Goal: Task Accomplishment & Management: Manage account settings

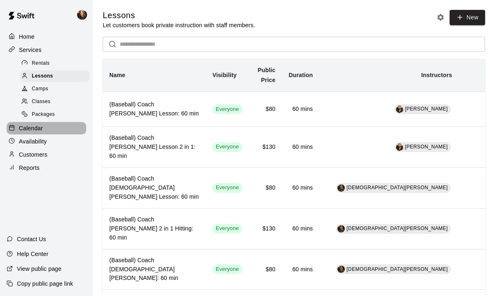
click at [30, 130] on p "Calendar" at bounding box center [31, 128] width 24 height 8
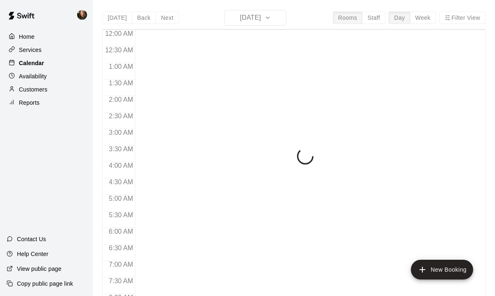
scroll to position [517, 0]
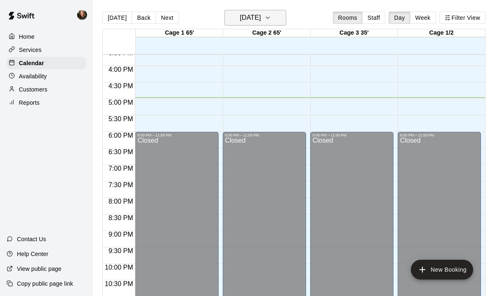
click at [271, 19] on icon "button" at bounding box center [268, 18] width 7 height 10
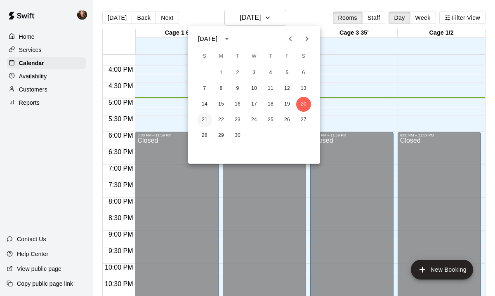
click at [203, 123] on button "21" at bounding box center [204, 120] width 15 height 15
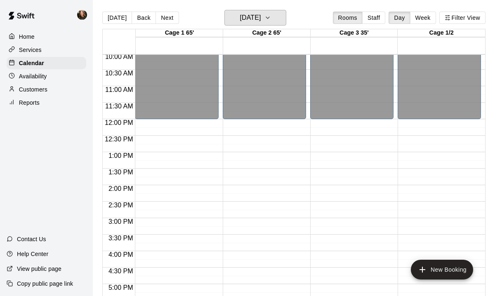
scroll to position [324, 0]
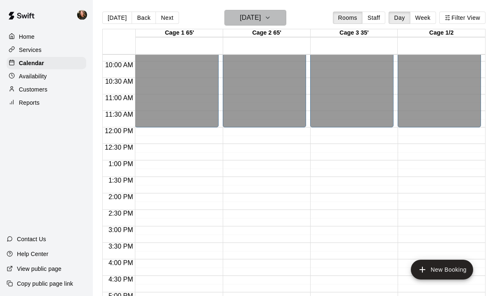
click at [271, 17] on icon "button" at bounding box center [268, 18] width 7 height 10
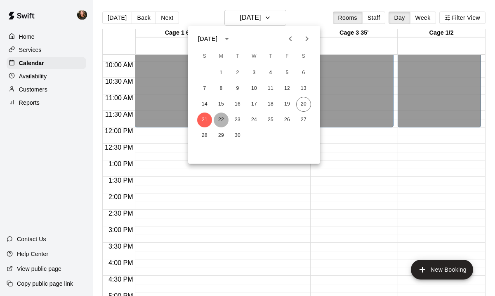
click at [222, 120] on button "22" at bounding box center [221, 120] width 15 height 15
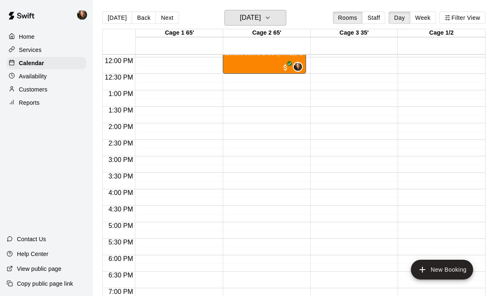
scroll to position [393, 0]
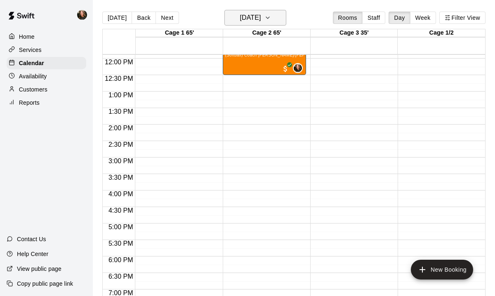
click at [271, 17] on icon "button" at bounding box center [268, 18] width 7 height 10
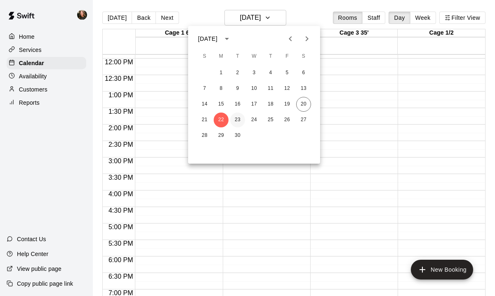
click at [237, 123] on button "23" at bounding box center [237, 120] width 15 height 15
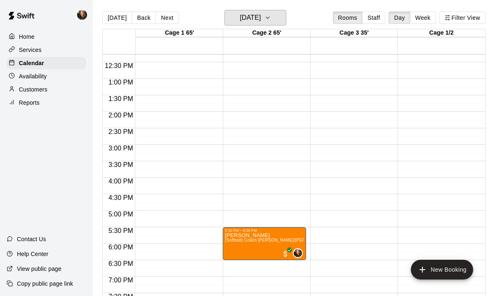
scroll to position [402, 0]
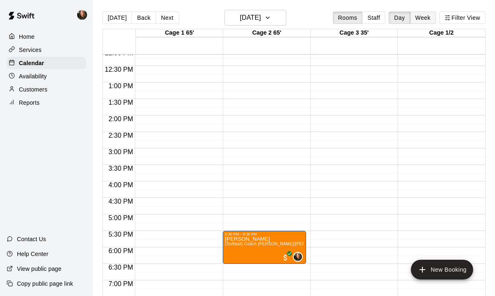
click at [420, 20] on button "Week" at bounding box center [423, 18] width 26 height 12
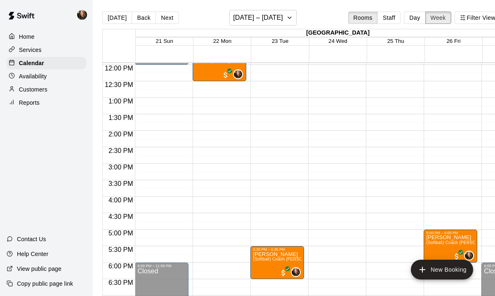
scroll to position [397, 0]
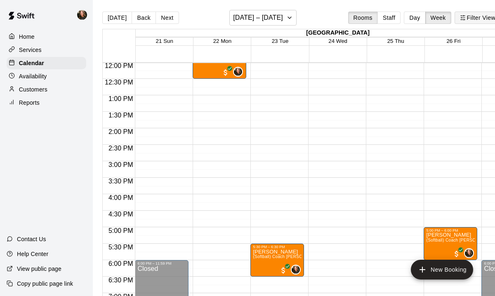
click at [478, 19] on button "Filter View" at bounding box center [478, 18] width 46 height 12
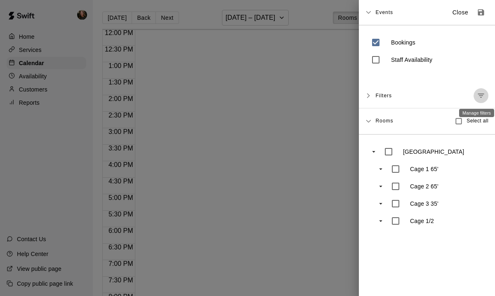
click at [481, 96] on icon "Manage filters" at bounding box center [481, 96] width 6 height 4
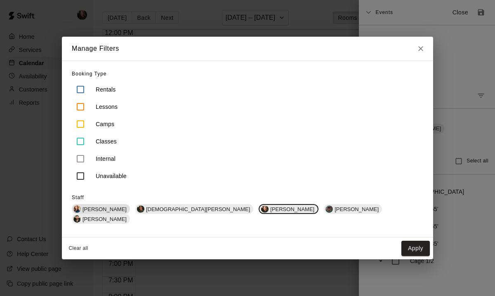
click at [130, 213] on span "[PERSON_NAME]" at bounding box center [104, 209] width 51 height 6
click at [181, 213] on span "[DEMOGRAPHIC_DATA][PERSON_NAME]" at bounding box center [199, 209] width 111 height 6
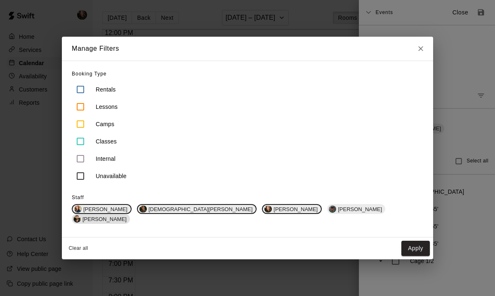
click at [130, 216] on span "[PERSON_NAME]" at bounding box center [104, 219] width 51 height 6
click at [402, 249] on button "Apply" at bounding box center [416, 248] width 28 height 15
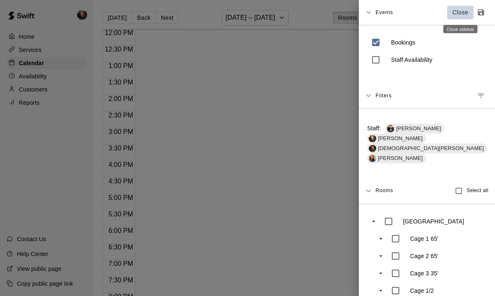
click at [455, 14] on p "Close" at bounding box center [461, 12] width 16 height 9
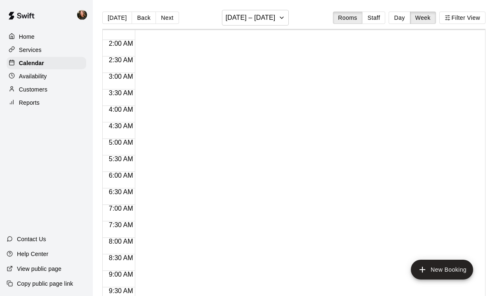
scroll to position [0, 0]
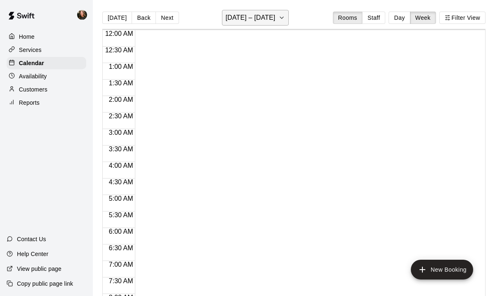
click at [285, 19] on icon "button" at bounding box center [282, 18] width 7 height 10
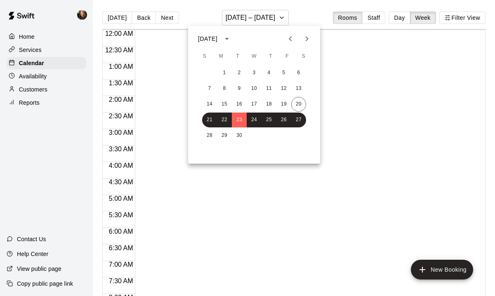
click at [364, 87] on div at bounding box center [247, 148] width 495 height 296
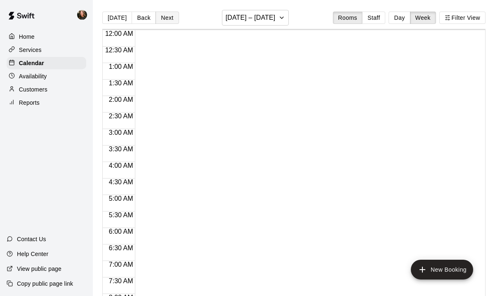
click at [168, 17] on button "Next" at bounding box center [167, 18] width 23 height 12
click at [425, 19] on button "Week" at bounding box center [423, 18] width 26 height 12
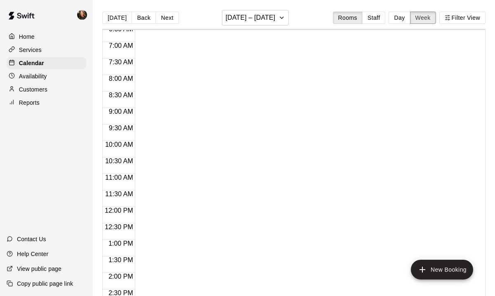
scroll to position [517, 0]
click at [466, 18] on button "Filter View" at bounding box center [463, 18] width 46 height 12
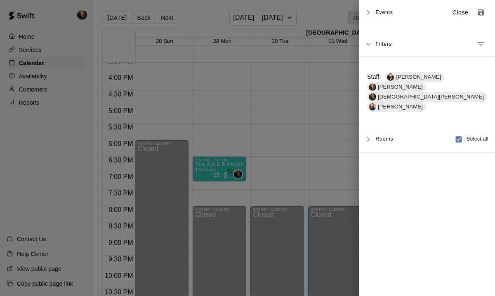
click at [291, 118] on div at bounding box center [247, 148] width 495 height 296
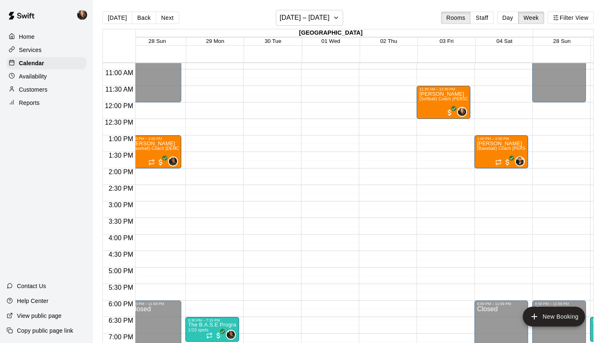
scroll to position [352, 7]
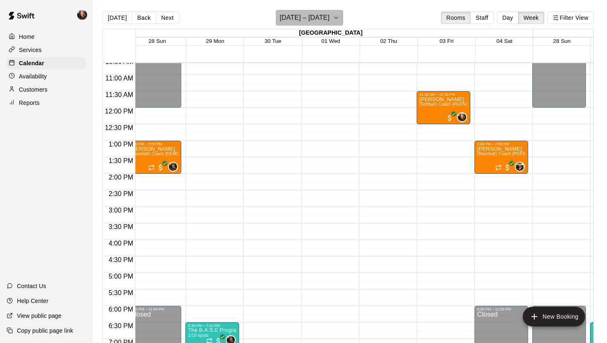
click at [339, 19] on icon "button" at bounding box center [336, 18] width 7 height 10
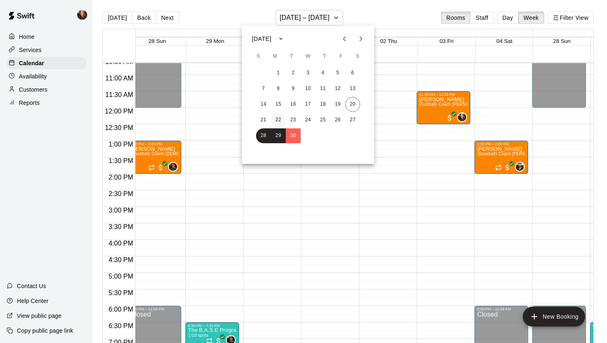
click at [281, 121] on button "22" at bounding box center [278, 120] width 15 height 15
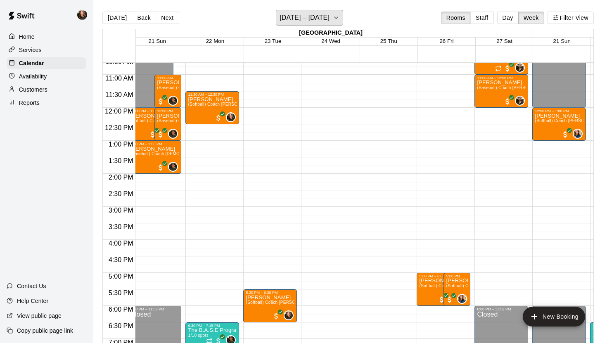
scroll to position [0, 0]
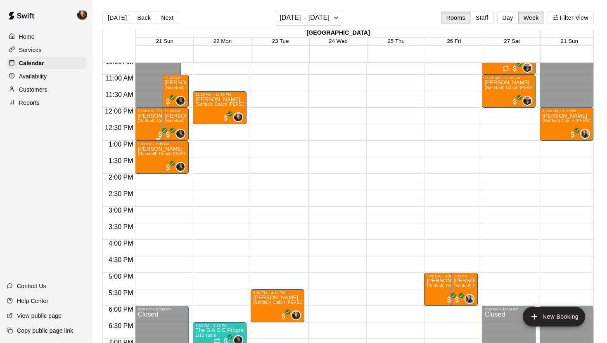
click at [147, 129] on div "[PERSON_NAME] (Softball) Coach [PERSON_NAME] Lesson: 60 min" at bounding box center [157, 284] width 41 height 343
click at [299, 162] on div at bounding box center [303, 171] width 607 height 343
click at [495, 19] on button "Day" at bounding box center [507, 18] width 21 height 12
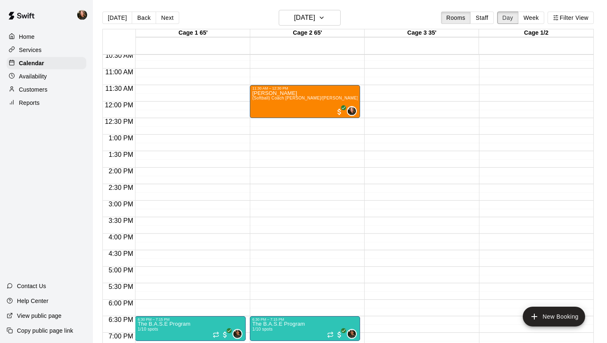
scroll to position [347, 0]
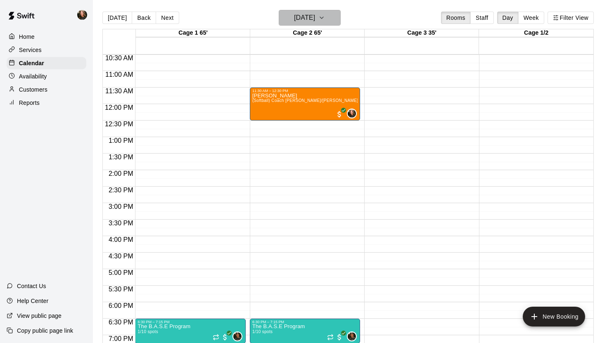
click at [325, 17] on icon "button" at bounding box center [321, 18] width 7 height 10
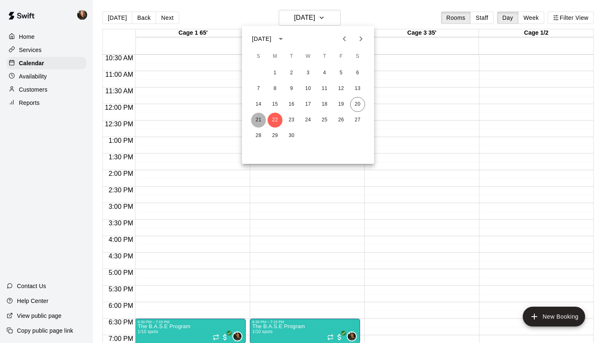
click at [260, 120] on button "21" at bounding box center [258, 120] width 15 height 15
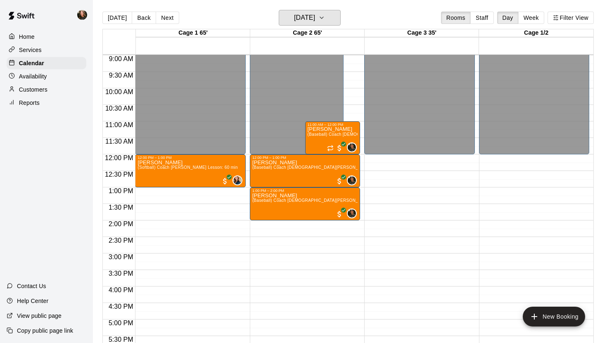
scroll to position [320, 0]
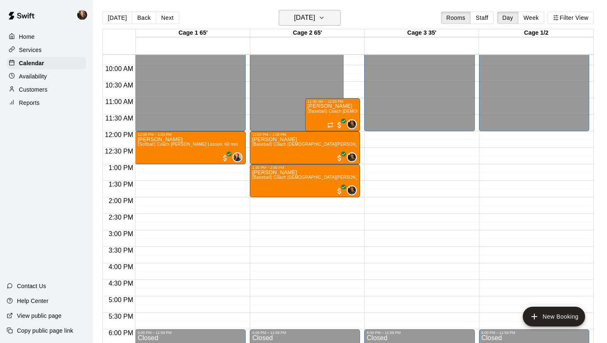
click at [325, 17] on icon "button" at bounding box center [321, 18] width 7 height 10
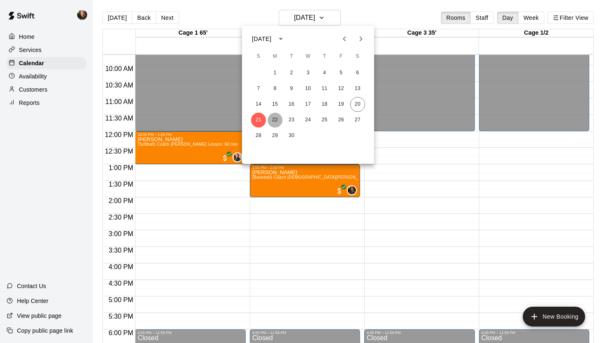
click at [275, 121] on button "22" at bounding box center [275, 120] width 15 height 15
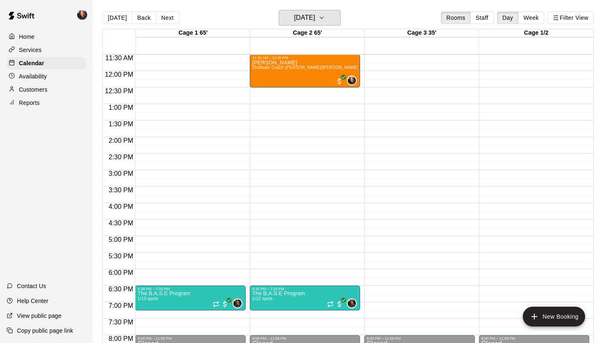
scroll to position [392, 0]
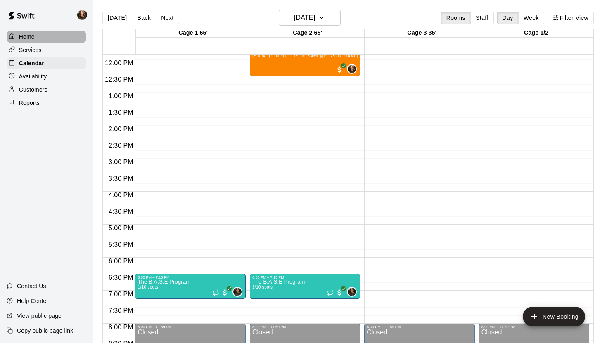
click at [30, 35] on p "Home" at bounding box center [27, 37] width 16 height 8
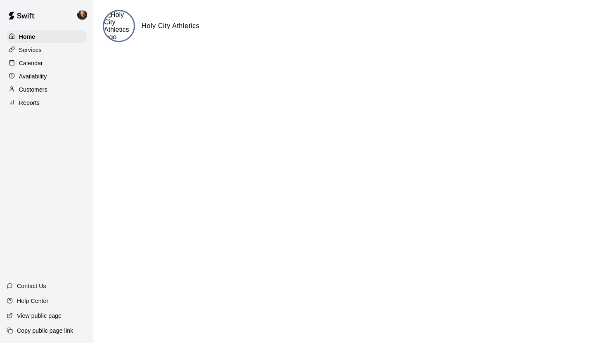
click at [31, 76] on p "Availability" at bounding box center [33, 76] width 28 height 8
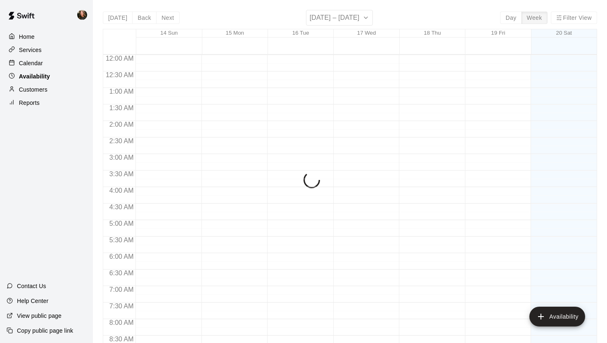
scroll to position [495, 0]
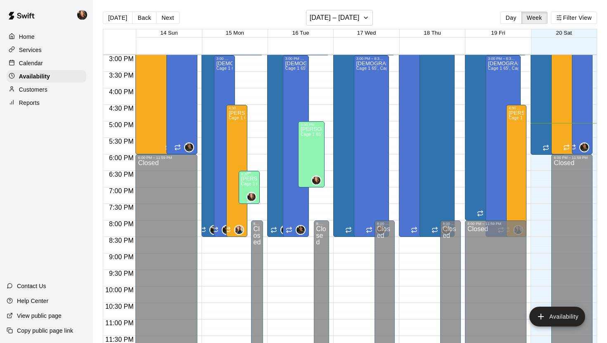
click at [246, 186] on span "Cage 1 65', Cage 2 65', Cage 3 35', Cage 1/2" at bounding box center [285, 184] width 89 height 5
click at [248, 191] on icon "edit" at bounding box center [249, 190] width 7 height 7
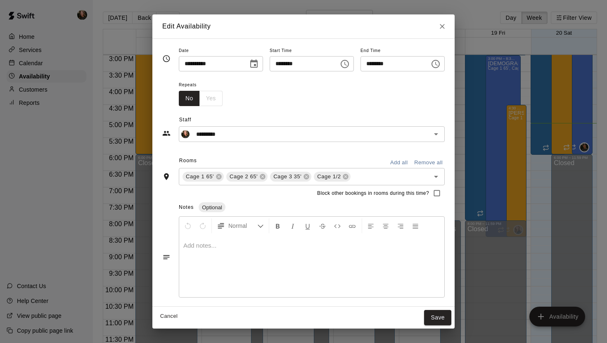
click at [348, 63] on icon "Choose time, selected time is 6:30 PM" at bounding box center [345, 64] width 10 height 10
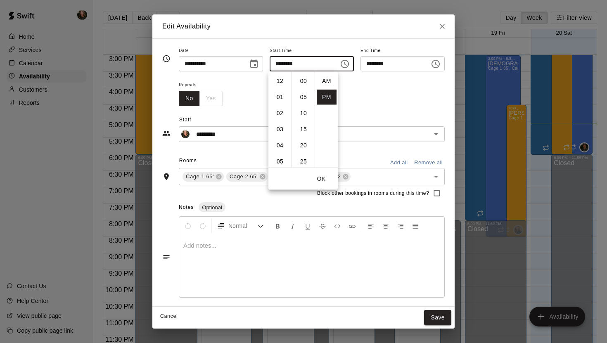
scroll to position [15, 0]
click at [282, 88] on li "05" at bounding box center [280, 85] width 20 height 15
type input "********"
click at [446, 296] on button "Save" at bounding box center [437, 317] width 27 height 15
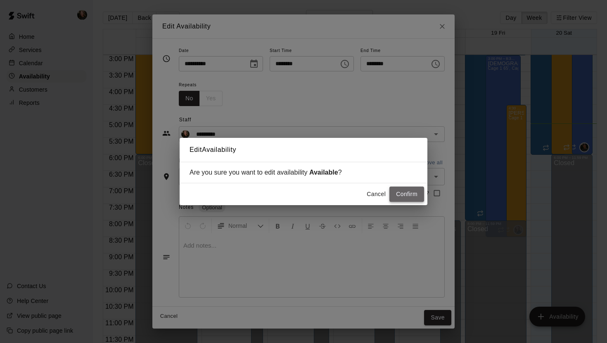
click at [404, 201] on button "Confirm" at bounding box center [406, 194] width 35 height 15
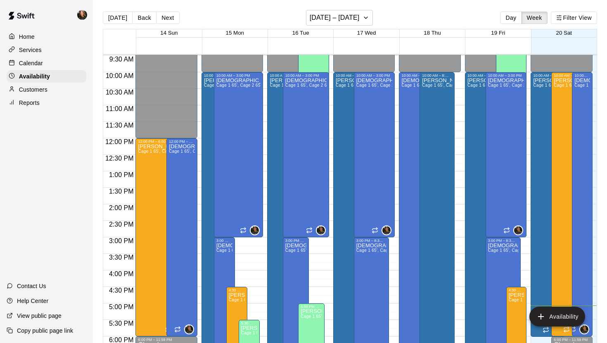
scroll to position [315, 0]
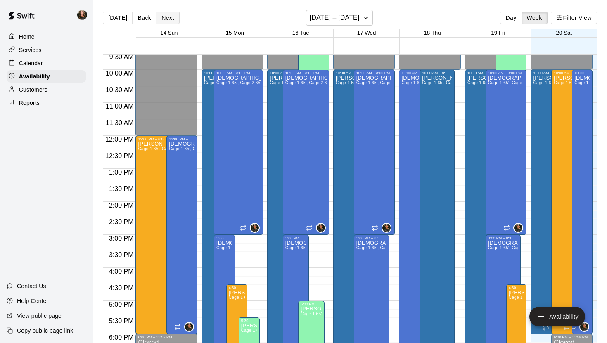
click at [168, 19] on button "Next" at bounding box center [167, 18] width 23 height 12
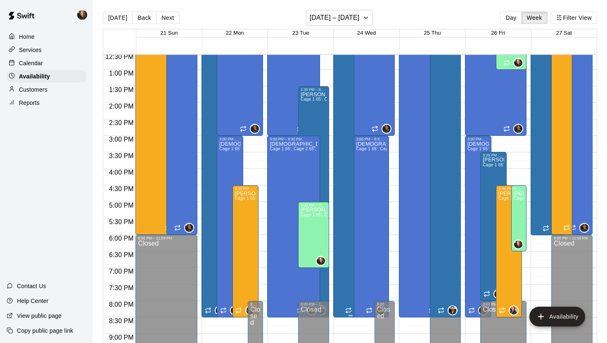
scroll to position [416, 0]
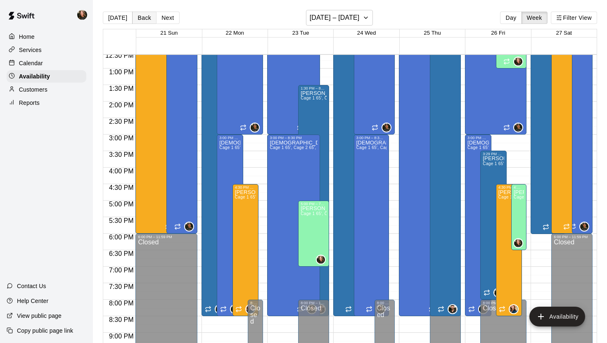
click at [143, 19] on button "Back" at bounding box center [144, 18] width 24 height 12
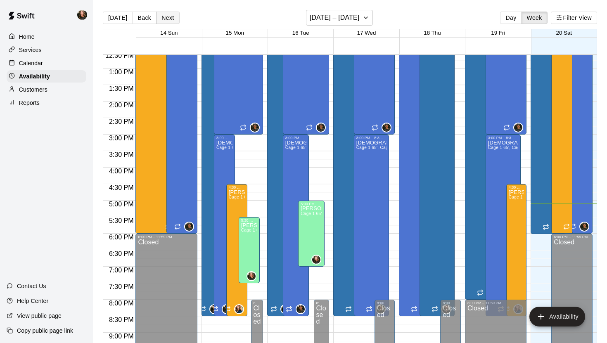
click at [169, 12] on button "Next" at bounding box center [167, 18] width 23 height 12
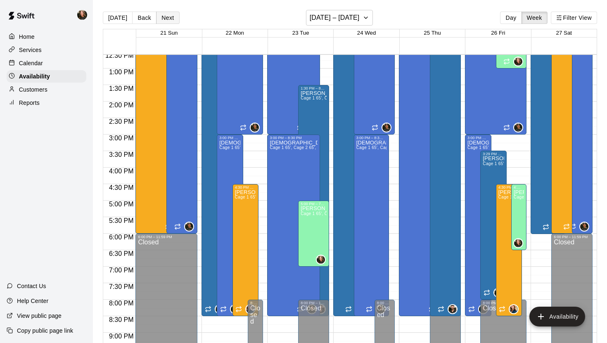
click at [164, 19] on button "Next" at bounding box center [167, 18] width 23 height 12
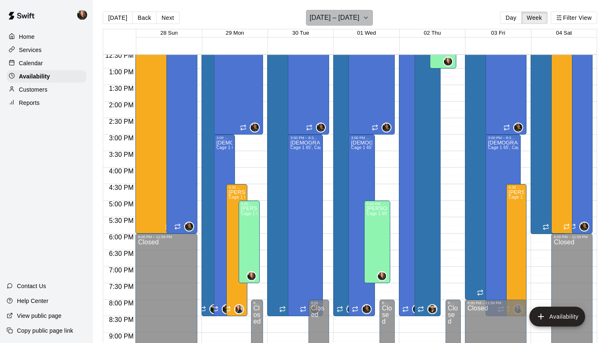
click at [369, 19] on icon "button" at bounding box center [365, 18] width 7 height 10
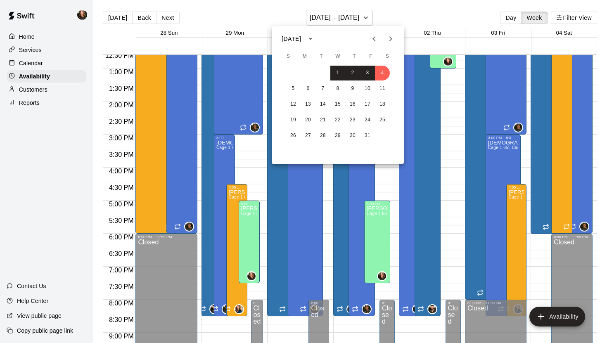
click at [374, 40] on icon "Previous month" at bounding box center [373, 38] width 3 height 5
click at [313, 119] on button "22" at bounding box center [308, 120] width 15 height 15
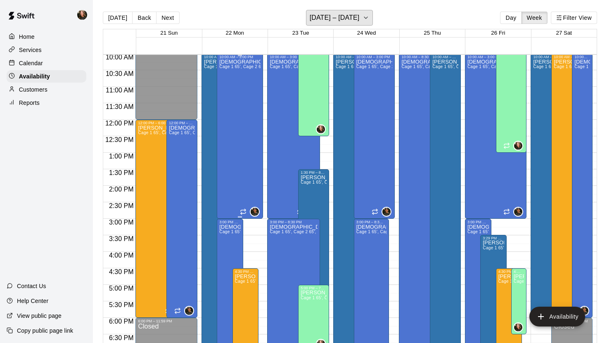
scroll to position [334, 0]
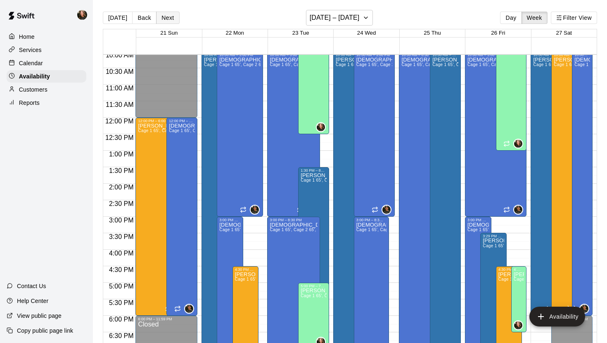
click at [164, 17] on button "Next" at bounding box center [167, 18] width 23 height 12
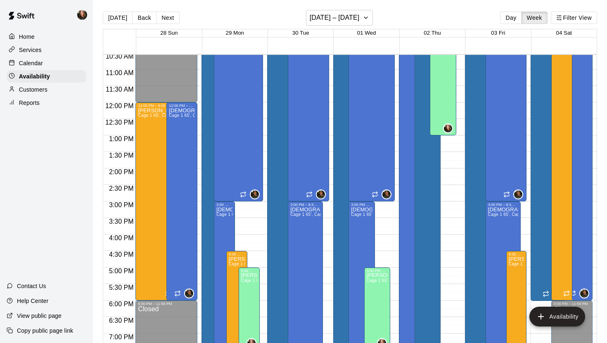
scroll to position [353, 0]
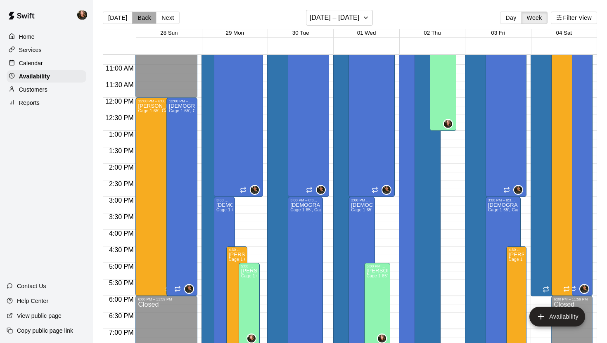
click at [142, 18] on button "Back" at bounding box center [144, 18] width 24 height 12
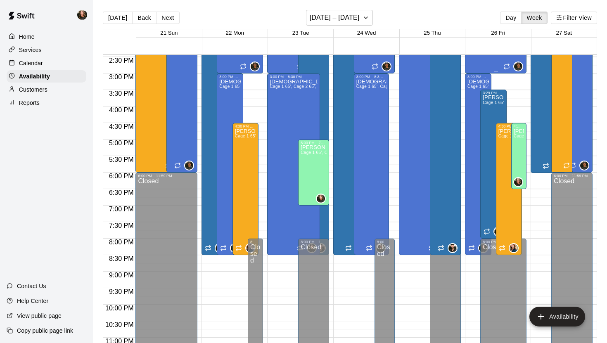
scroll to position [495, 0]
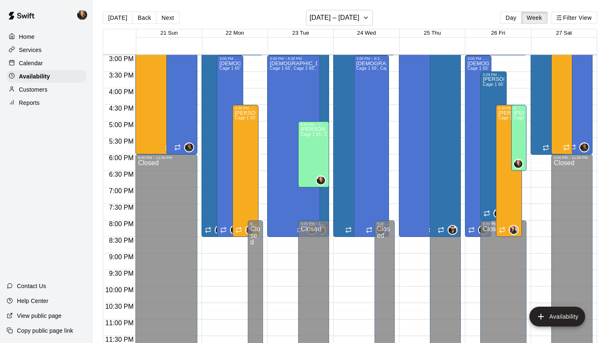
click at [21, 64] on p "Calendar" at bounding box center [31, 63] width 24 height 8
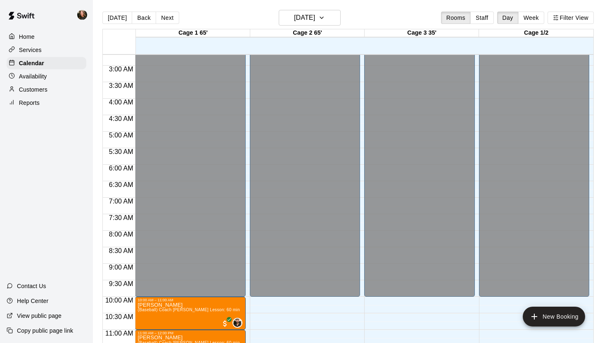
scroll to position [91, 0]
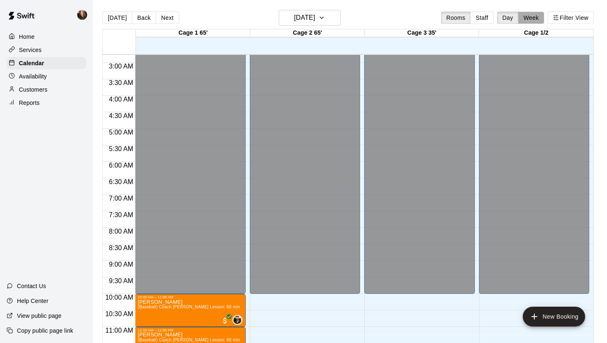
click at [495, 17] on button "Week" at bounding box center [531, 18] width 26 height 12
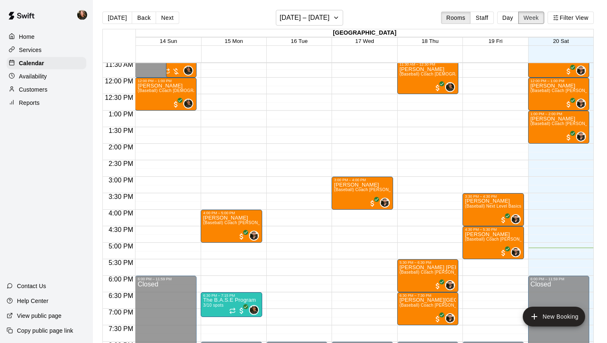
scroll to position [384, 0]
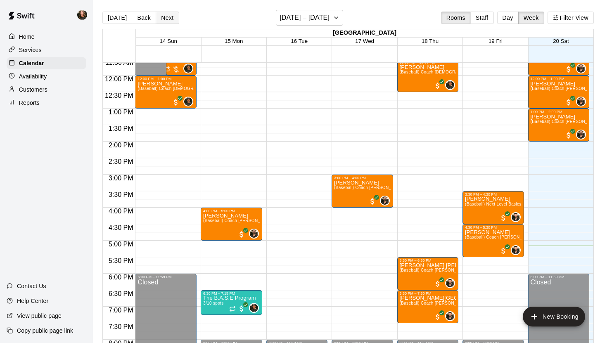
click at [166, 17] on button "Next" at bounding box center [167, 18] width 23 height 12
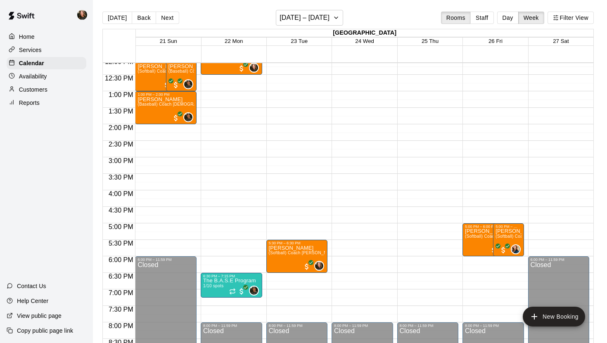
scroll to position [402, 0]
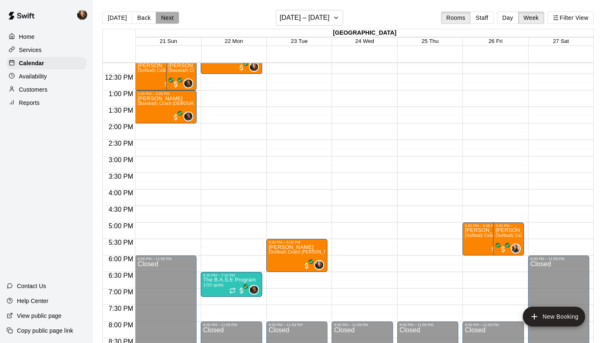
click at [167, 21] on button "Next" at bounding box center [167, 18] width 23 height 12
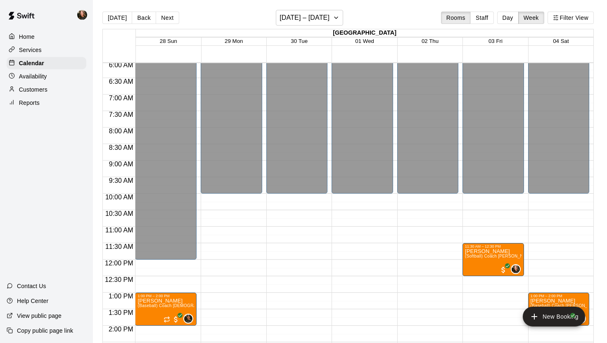
scroll to position [185, 0]
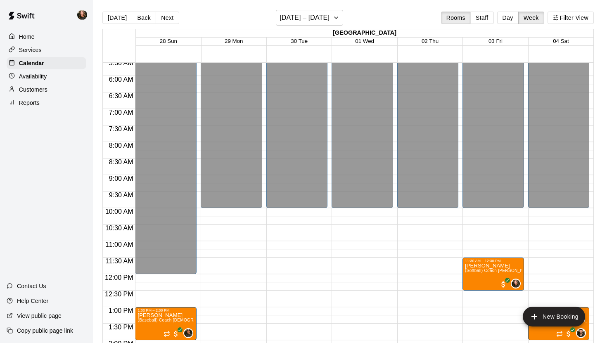
click at [34, 47] on p "Services" at bounding box center [30, 50] width 23 height 8
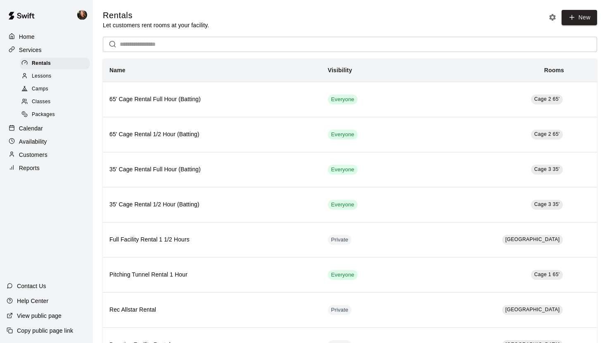
click at [47, 75] on span "Lessons" at bounding box center [42, 76] width 20 height 8
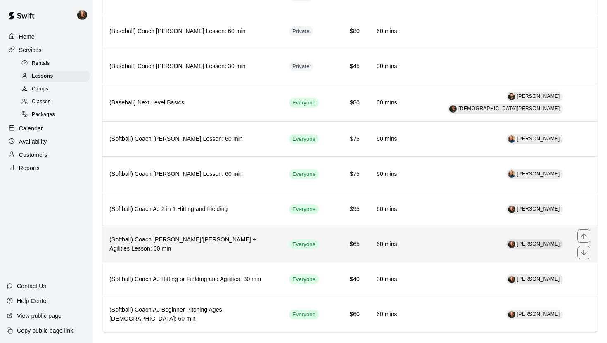
scroll to position [323, 0]
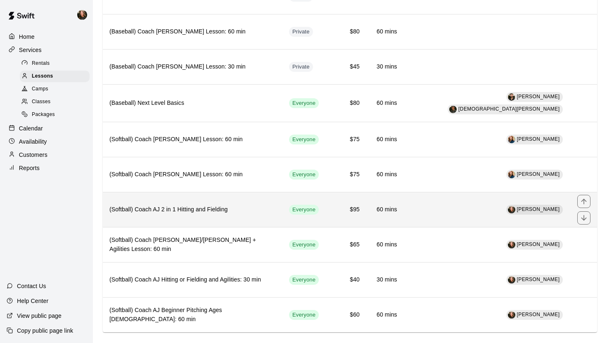
click at [199, 205] on h6 "(Softball) Coach AJ 2 in 1 Hitting and Fielding" at bounding box center [192, 209] width 166 height 9
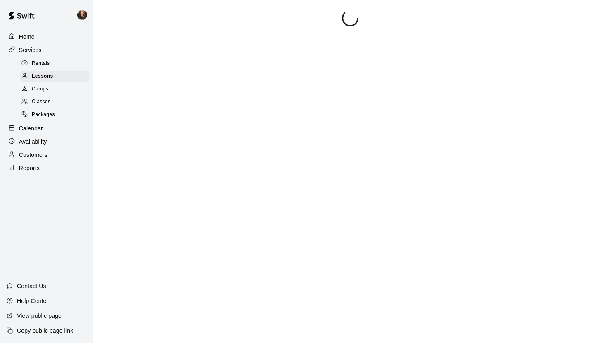
click at [28, 37] on p "Home" at bounding box center [27, 37] width 16 height 8
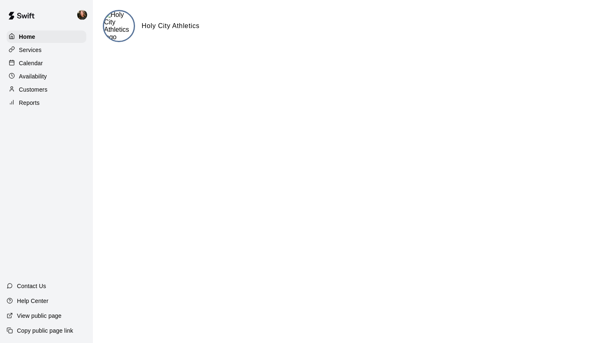
click at [33, 79] on p "Availability" at bounding box center [33, 76] width 28 height 8
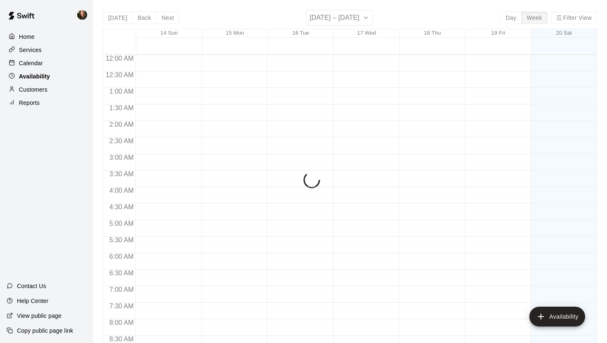
scroll to position [495, 0]
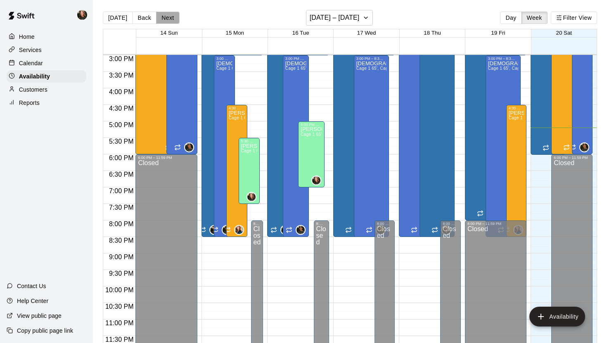
click at [167, 19] on button "Next" at bounding box center [167, 18] width 23 height 12
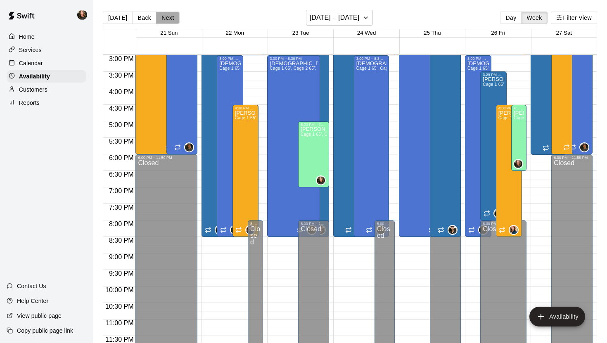
click at [167, 19] on button "Next" at bounding box center [167, 18] width 23 height 12
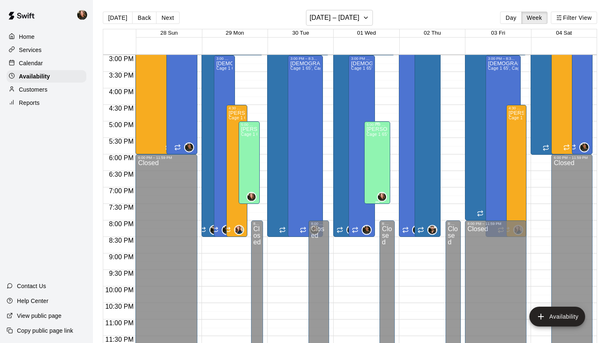
click at [386, 160] on div "[PERSON_NAME] Cage 1 65', Cage 2 65', Cage 3 35', Cage 1/2" at bounding box center [377, 298] width 21 height 343
click at [375, 156] on icon "delete" at bounding box center [375, 155] width 6 height 7
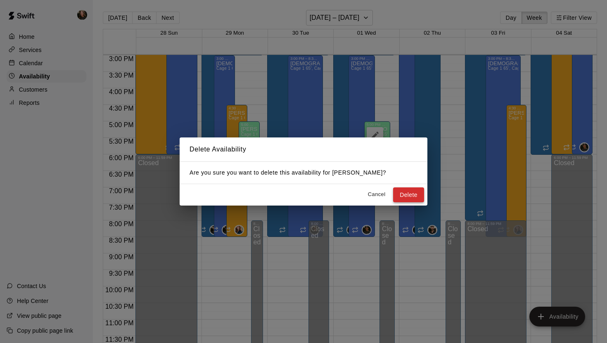
click at [410, 197] on button "Delete" at bounding box center [408, 194] width 31 height 15
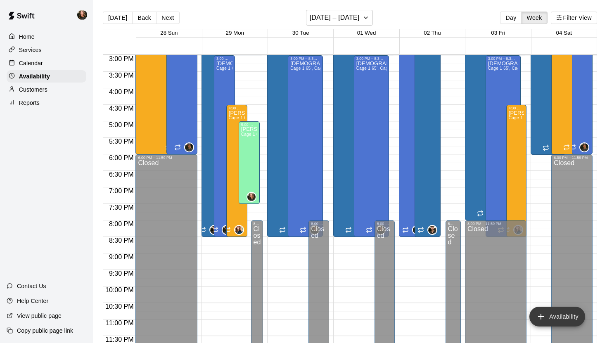
click at [495, 296] on button "Availability" at bounding box center [557, 317] width 56 height 20
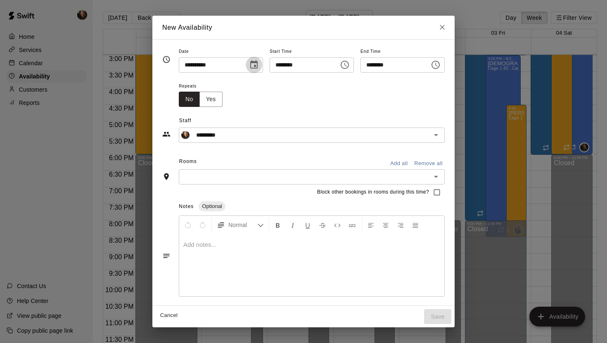
click at [252, 68] on icon "Choose date, selected date is Oct 4, 2025" at bounding box center [253, 64] width 7 height 8
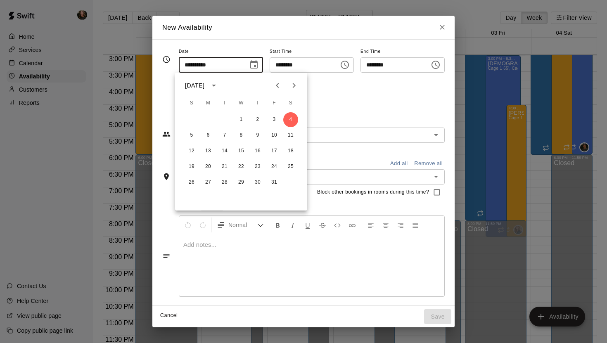
click at [251, 67] on icon "Choose date, selected date is Oct 4, 2025" at bounding box center [254, 65] width 10 height 10
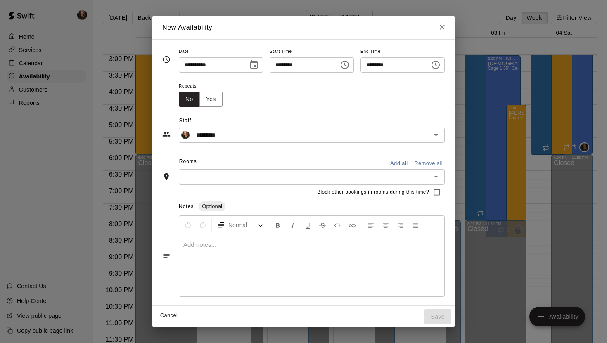
click at [251, 67] on icon "Choose date, selected date is Oct 4, 2025" at bounding box center [254, 65] width 10 height 10
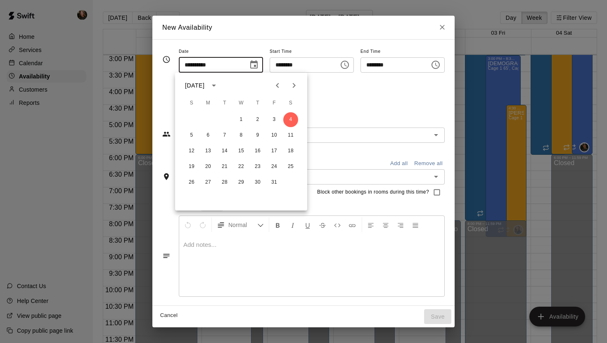
click at [251, 67] on icon "Choose date, selected date is Oct 4, 2025" at bounding box center [254, 65] width 10 height 10
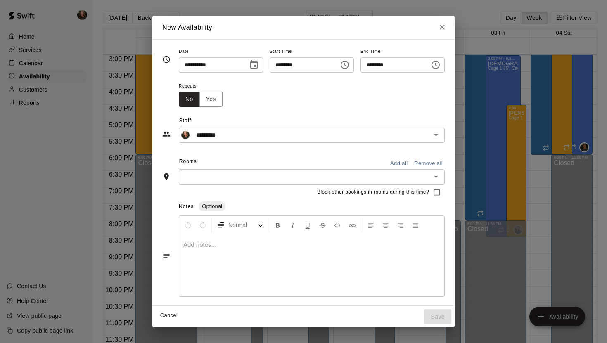
click at [251, 67] on icon "Choose date, selected date is Oct 4, 2025" at bounding box center [254, 65] width 10 height 10
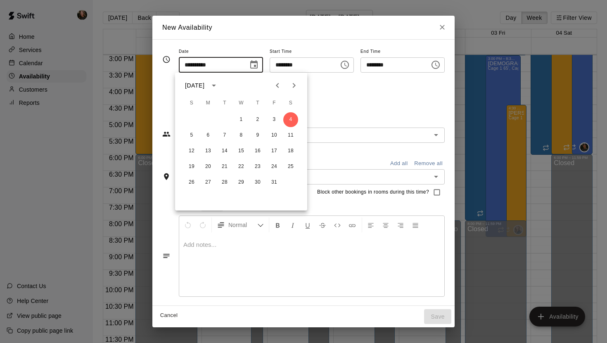
click at [277, 85] on icon "Previous month" at bounding box center [277, 85] width 3 height 5
click at [225, 181] on button "30" at bounding box center [224, 182] width 15 height 15
type input "**********"
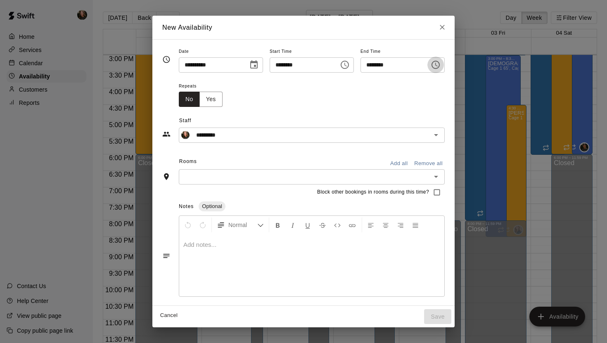
click at [440, 67] on icon "Choose time, selected time is 5:30 PM" at bounding box center [436, 65] width 10 height 10
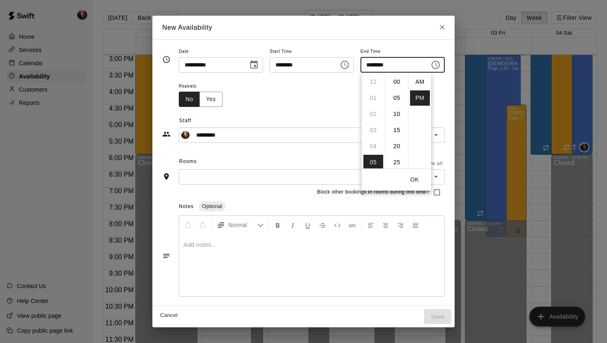
scroll to position [15, 0]
click at [374, 116] on li "07" at bounding box center [373, 114] width 20 height 15
type input "********"
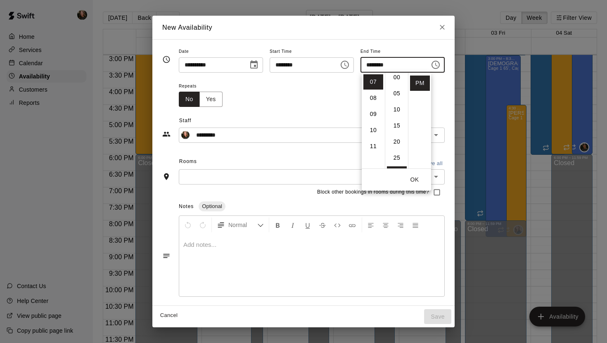
scroll to position [0, 0]
click at [254, 65] on icon "Choose date, selected date is Sep 30, 2025" at bounding box center [253, 64] width 7 height 8
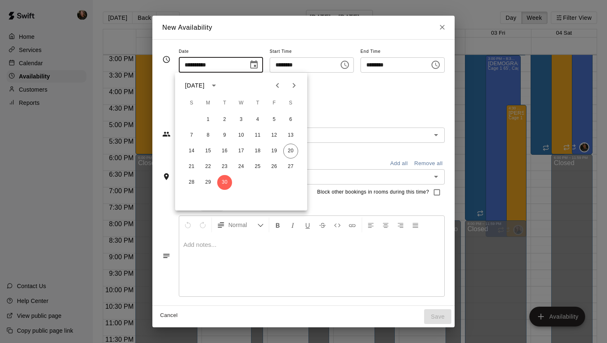
scroll to position [57, 0]
click at [294, 87] on icon "Next month" at bounding box center [294, 85] width 3 height 5
click at [242, 120] on button "1" at bounding box center [241, 119] width 15 height 15
type input "**********"
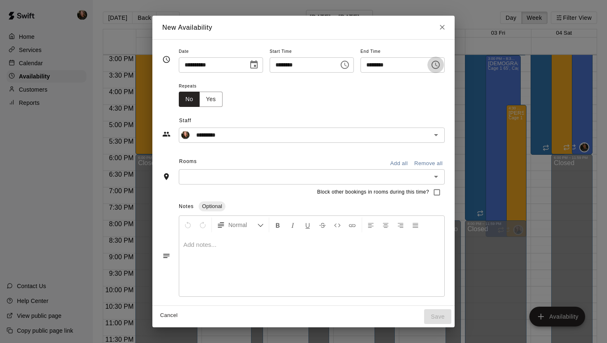
click at [440, 66] on icon "Choose time, selected time is 7:30 PM" at bounding box center [436, 65] width 10 height 10
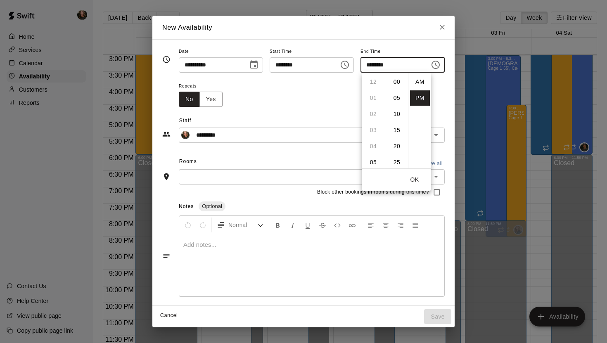
scroll to position [15, 0]
click at [445, 97] on div "Repeats No Yes" at bounding box center [312, 94] width 266 height 26
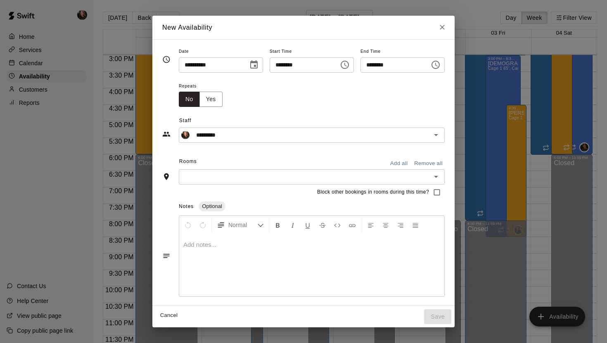
click at [401, 163] on button "Add all" at bounding box center [399, 163] width 26 height 13
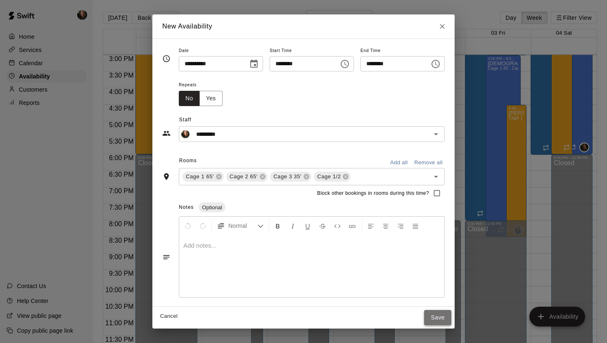
click at [442, 296] on button "Save" at bounding box center [437, 317] width 27 height 15
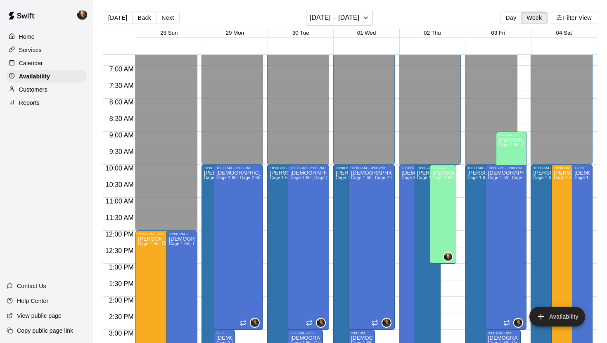
scroll to position [220, 0]
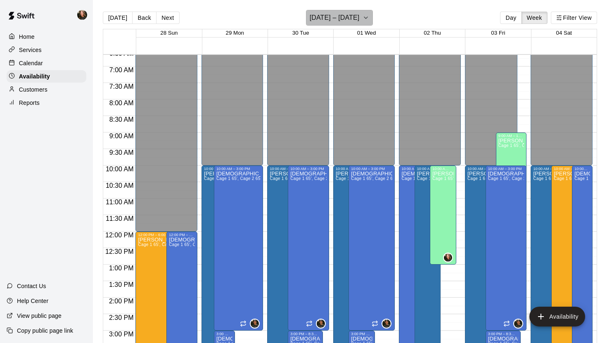
click at [369, 14] on icon "button" at bounding box center [365, 18] width 7 height 10
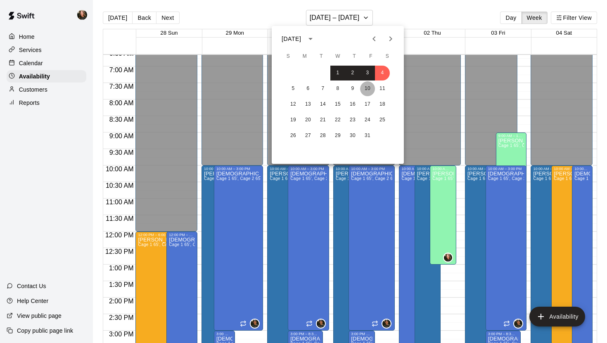
click at [368, 84] on button "10" at bounding box center [367, 88] width 15 height 15
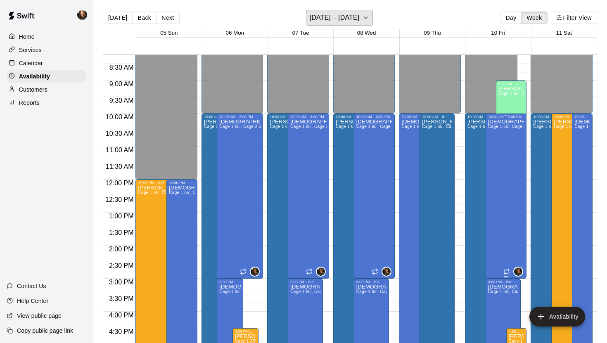
scroll to position [258, 0]
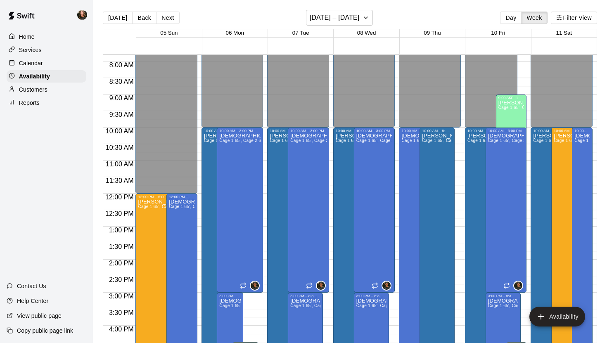
click at [495, 112] on div "[PERSON_NAME] Cage 1 65', Cage 2 65', Cage 3 35'" at bounding box center [511, 271] width 26 height 343
click at [495, 130] on icon "delete" at bounding box center [507, 128] width 6 height 7
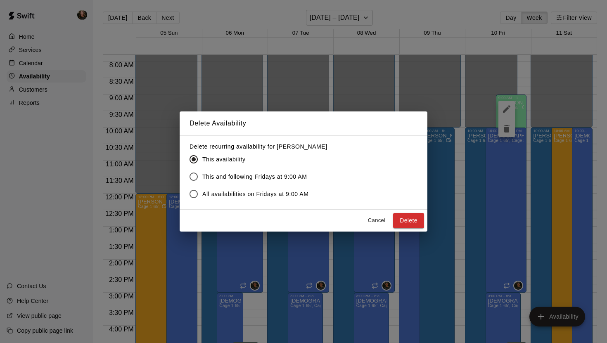
click at [377, 220] on button "Cancel" at bounding box center [376, 220] width 26 height 13
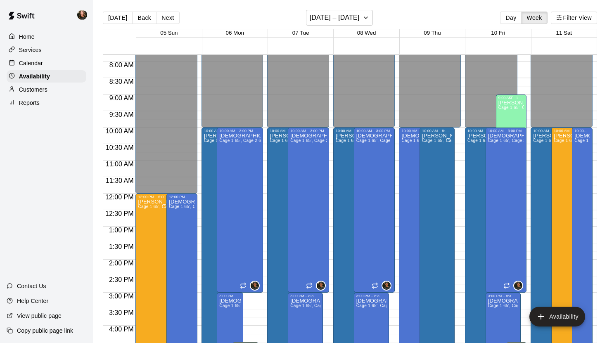
click at [495, 115] on div "[PERSON_NAME] Cage 1 65', Cage 2 65', Cage 3 35'" at bounding box center [511, 271] width 26 height 343
click at [495, 128] on icon "delete" at bounding box center [507, 128] width 6 height 7
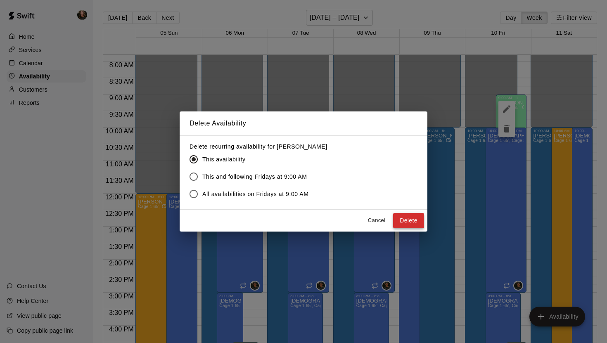
click at [409, 224] on button "Delete" at bounding box center [408, 220] width 31 height 15
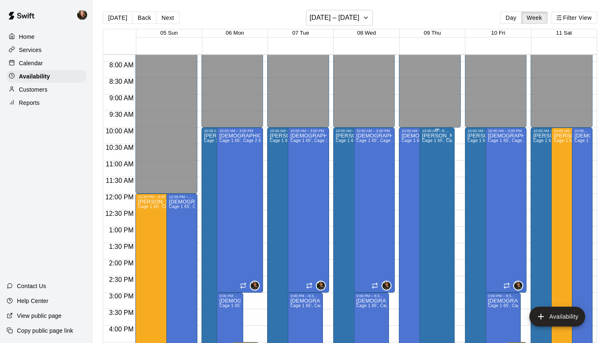
scroll to position [265, 0]
